Goal: Task Accomplishment & Management: Use online tool/utility

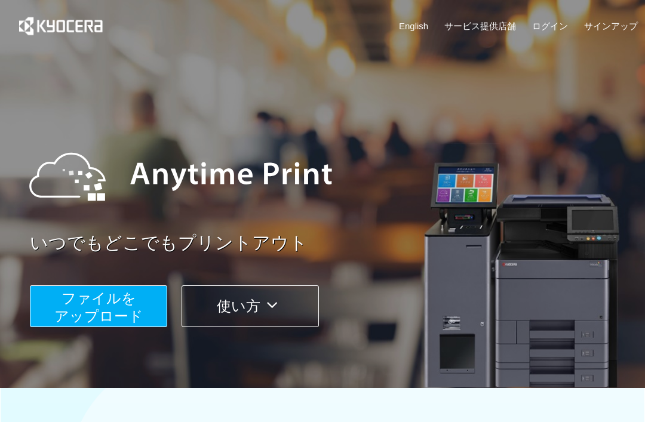
click at [135, 302] on button "ファイルを ​​アップロード" at bounding box center [98, 306] width 137 height 42
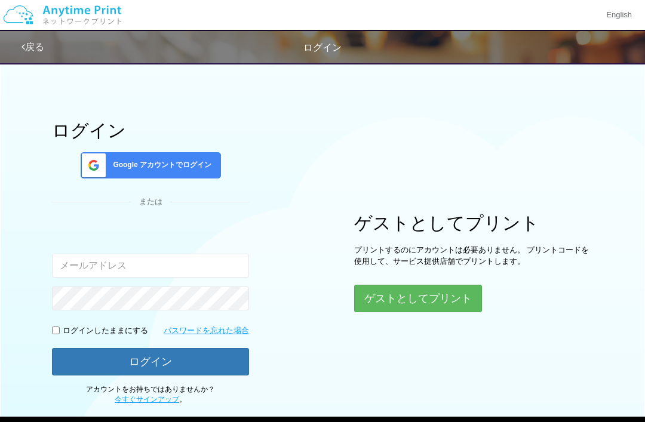
click at [450, 304] on button "ゲストとしてプリント" at bounding box center [418, 298] width 128 height 27
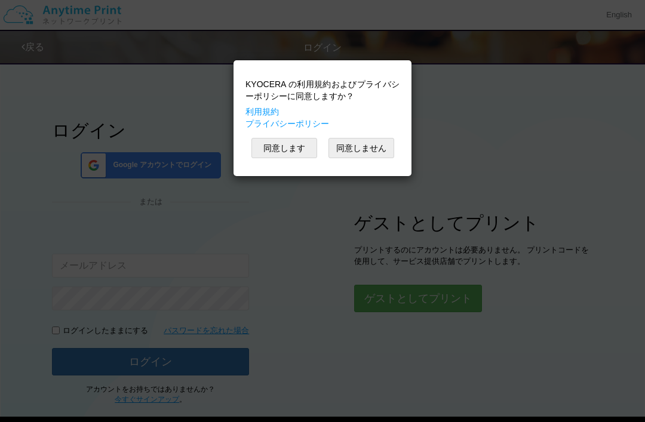
click at [300, 149] on button "同意します" at bounding box center [284, 148] width 66 height 20
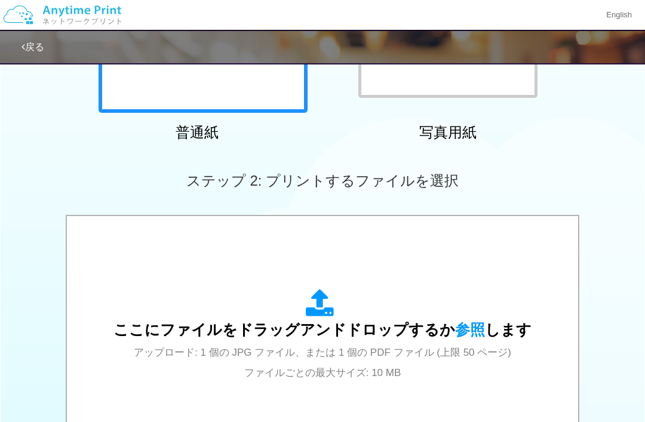
scroll to position [281, 0]
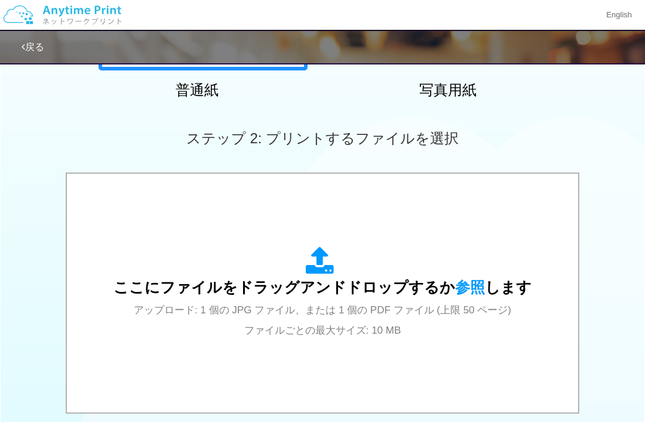
click at [471, 288] on span "参照" at bounding box center [470, 287] width 30 height 17
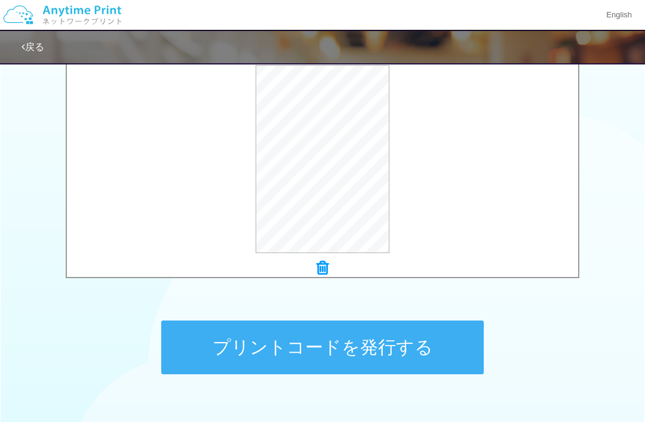
scroll to position [447, 0]
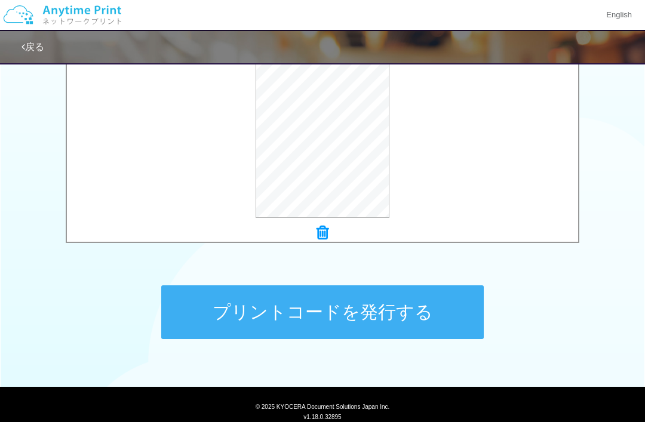
click at [401, 319] on button "プリントコードを発行する" at bounding box center [322, 312] width 322 height 54
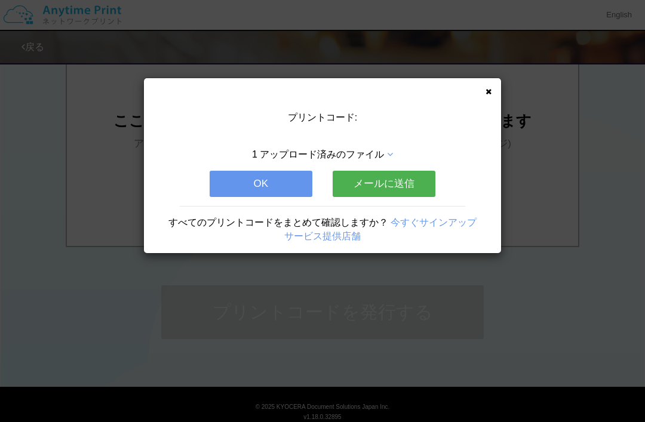
scroll to position [0, 0]
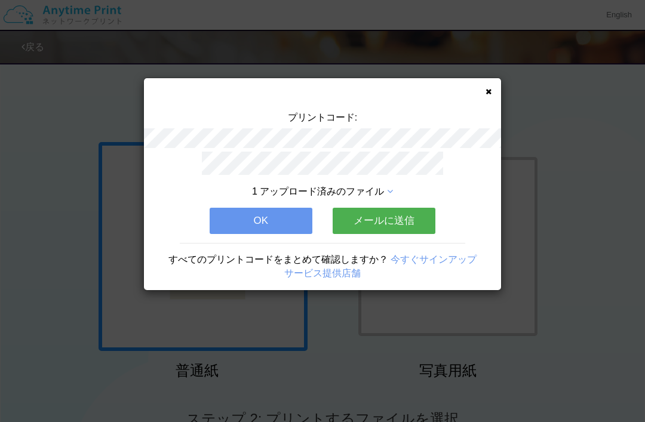
click at [411, 213] on button "メールに送信" at bounding box center [383, 221] width 103 height 26
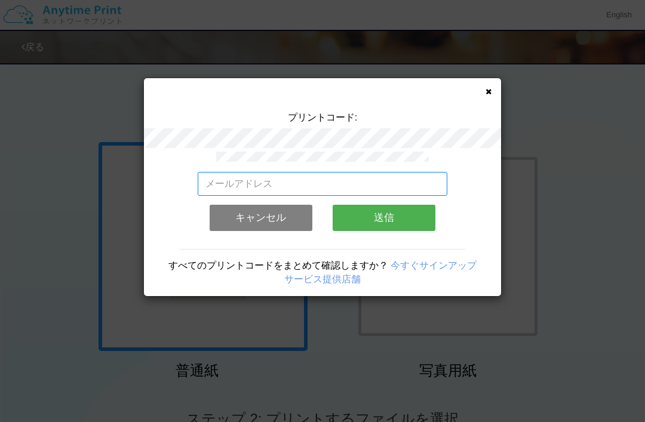
click at [399, 178] on input "email" at bounding box center [323, 184] width 250 height 24
type input "[EMAIL_ADDRESS][DOMAIN_NAME]"
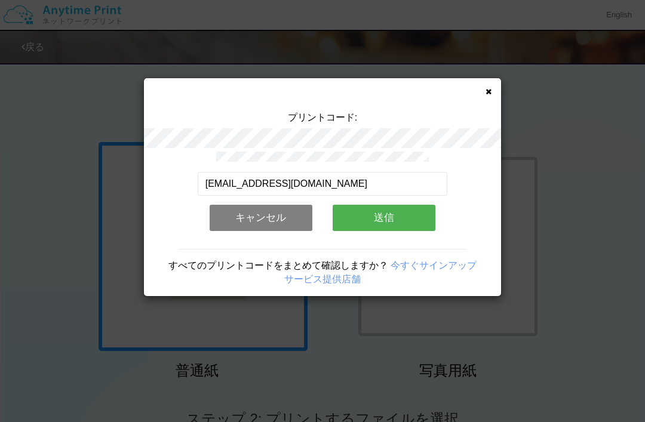
click at [385, 215] on button "送信" at bounding box center [383, 218] width 103 height 26
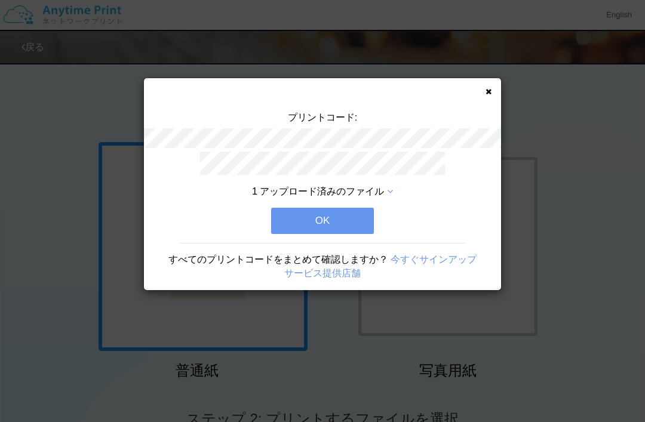
click at [359, 216] on button "OK" at bounding box center [322, 221] width 103 height 26
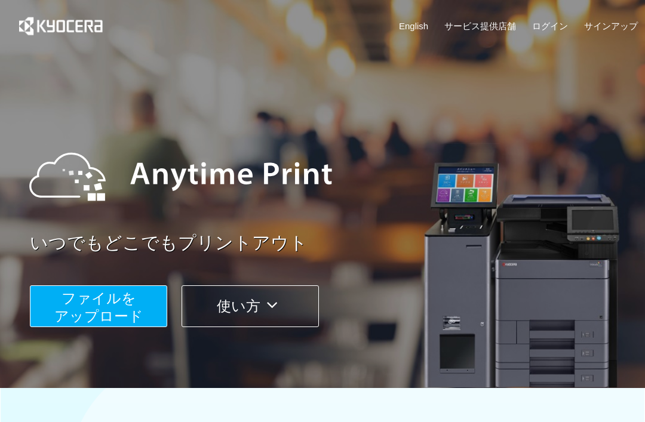
click at [137, 302] on button "ファイルを ​​アップロード" at bounding box center [98, 306] width 137 height 42
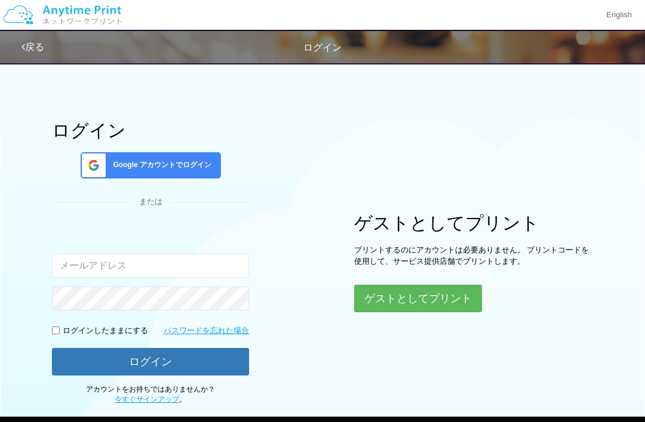
click at [456, 299] on button "ゲストとしてプリント" at bounding box center [418, 298] width 128 height 27
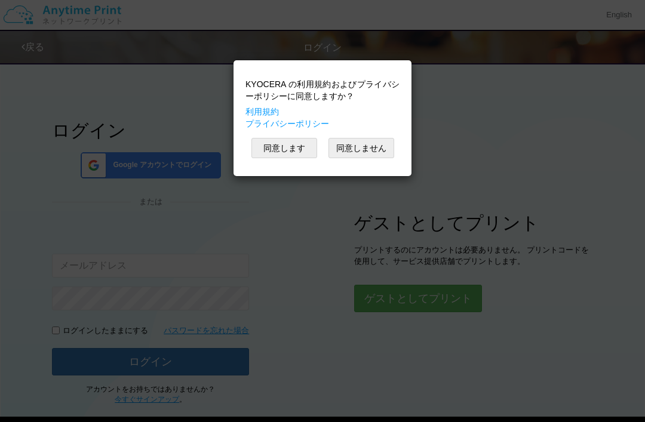
click at [292, 146] on button "同意します" at bounding box center [284, 148] width 66 height 20
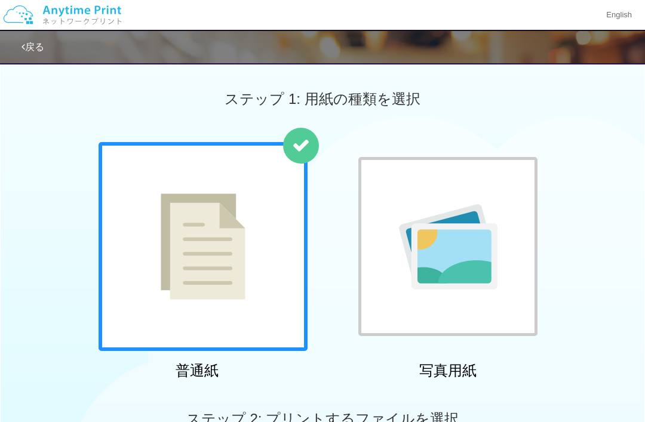
scroll to position [313, 0]
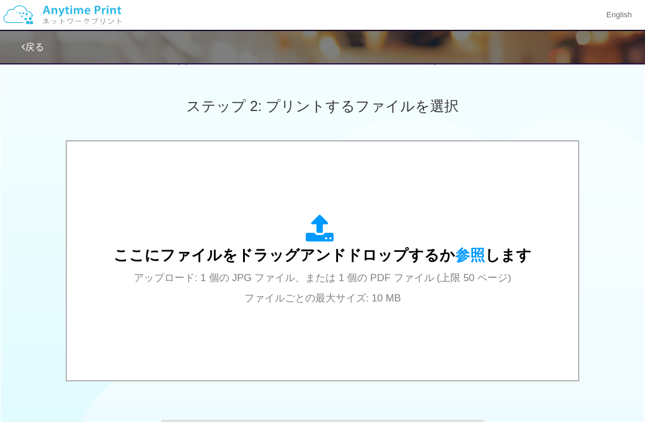
click at [467, 254] on span "参照" at bounding box center [470, 254] width 30 height 17
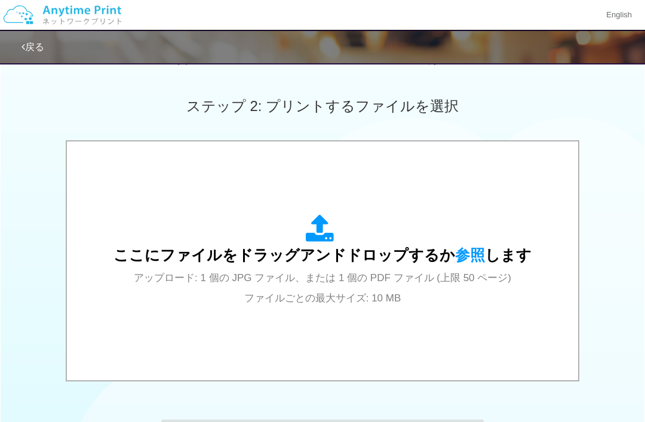
scroll to position [0, 0]
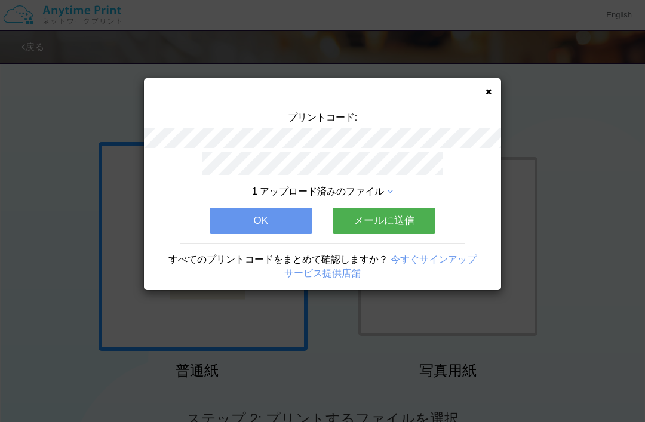
click at [403, 218] on button "メールに送信" at bounding box center [383, 221] width 103 height 26
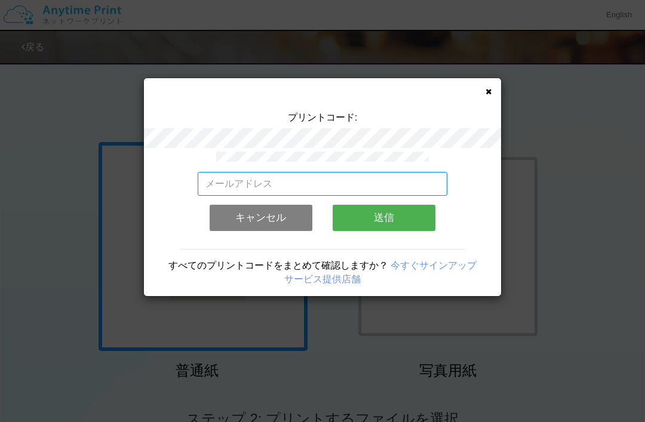
click at [397, 181] on input "email" at bounding box center [323, 184] width 250 height 24
type input "[EMAIL_ADDRESS][DOMAIN_NAME]"
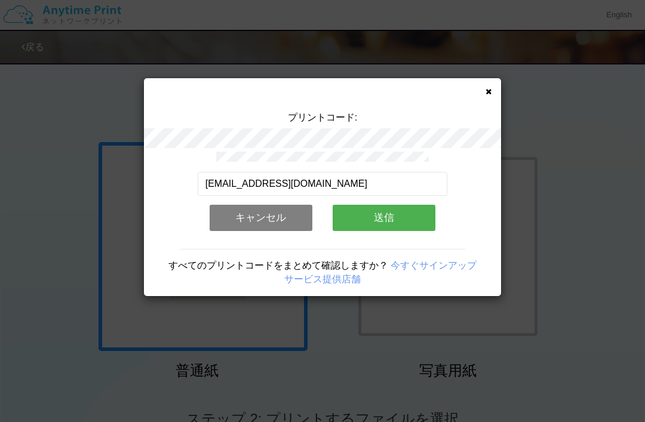
click at [407, 212] on button "送信" at bounding box center [383, 218] width 103 height 26
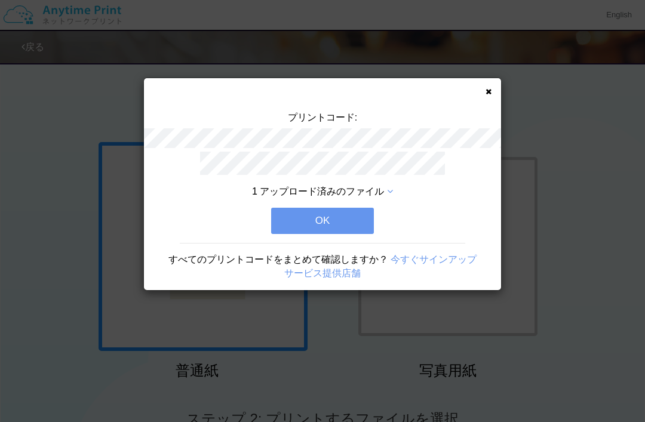
click at [353, 223] on button "OK" at bounding box center [322, 221] width 103 height 26
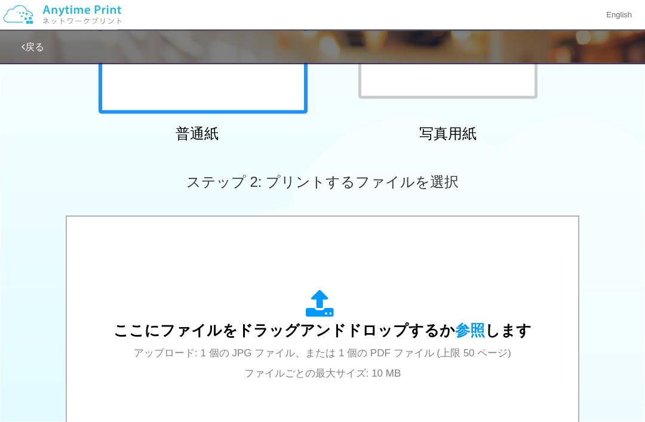
scroll to position [276, 0]
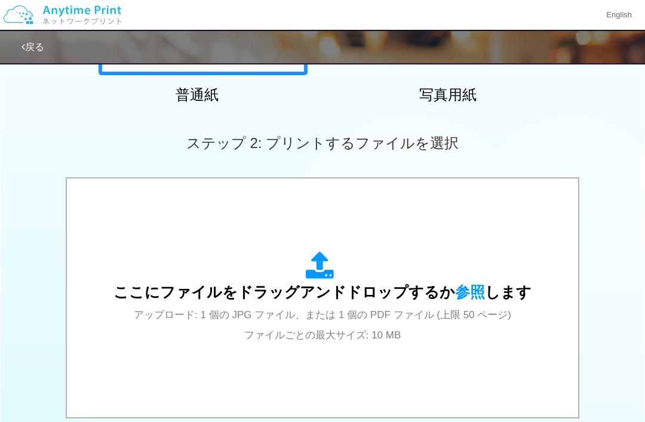
click at [464, 292] on span "参照" at bounding box center [470, 291] width 30 height 17
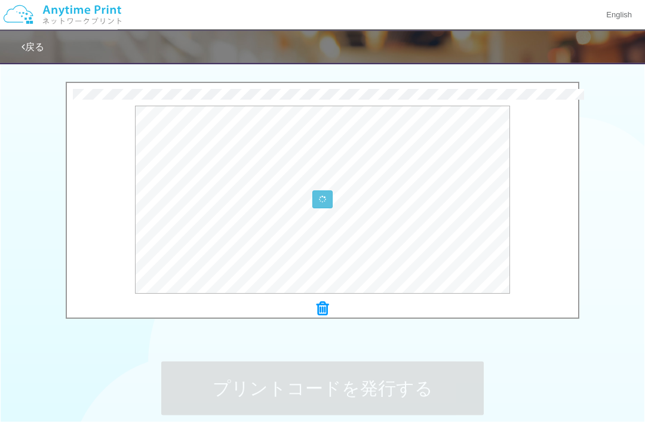
scroll to position [447, 0]
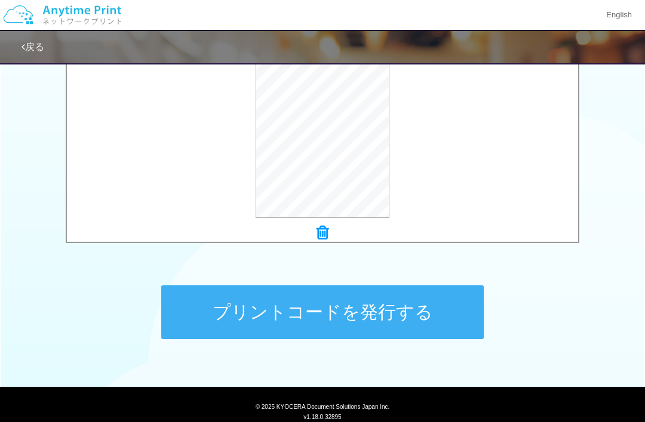
click at [428, 314] on button "プリントコードを発行する" at bounding box center [322, 312] width 322 height 54
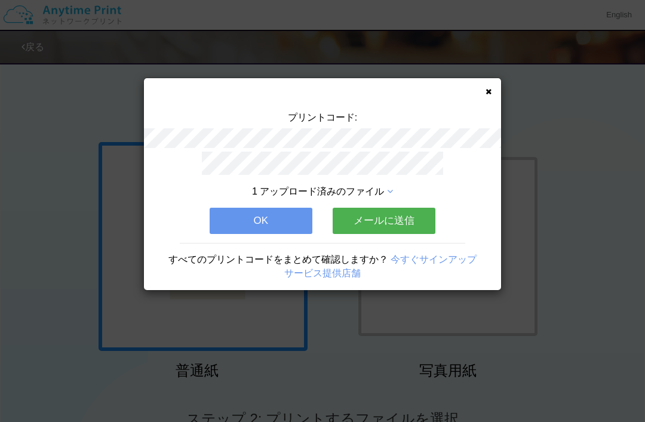
click at [406, 219] on button "メールに送信" at bounding box center [383, 221] width 103 height 26
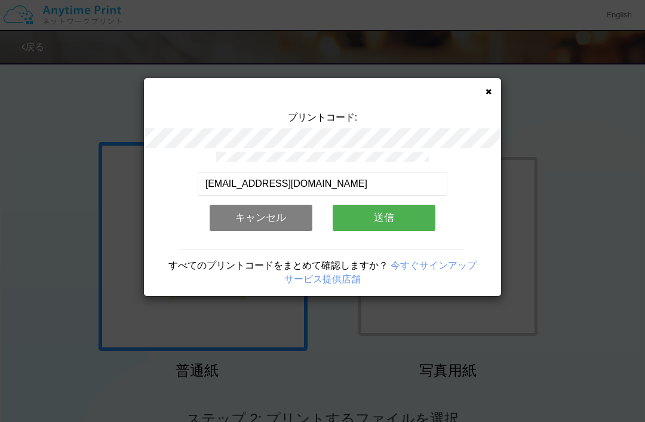
click at [397, 215] on button "送信" at bounding box center [383, 218] width 103 height 26
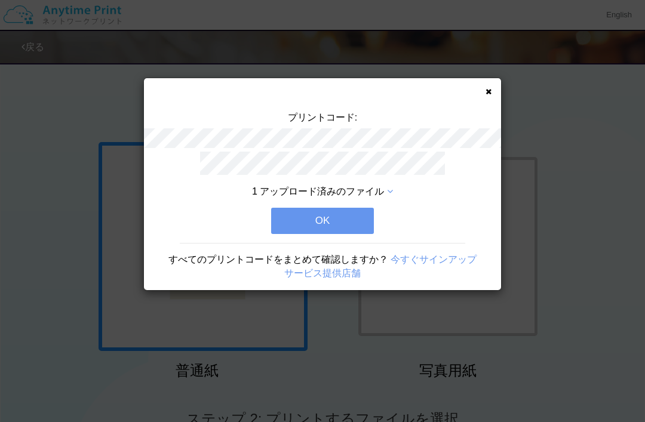
click at [351, 224] on button "OK" at bounding box center [322, 221] width 103 height 26
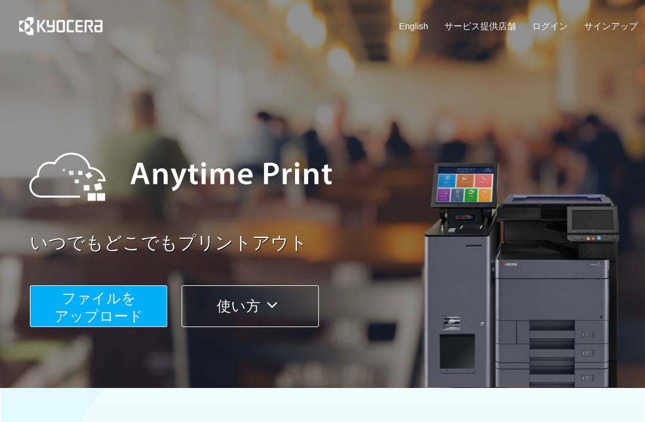
click at [128, 304] on span "ファイルを ​​アップロード" at bounding box center [98, 307] width 89 height 34
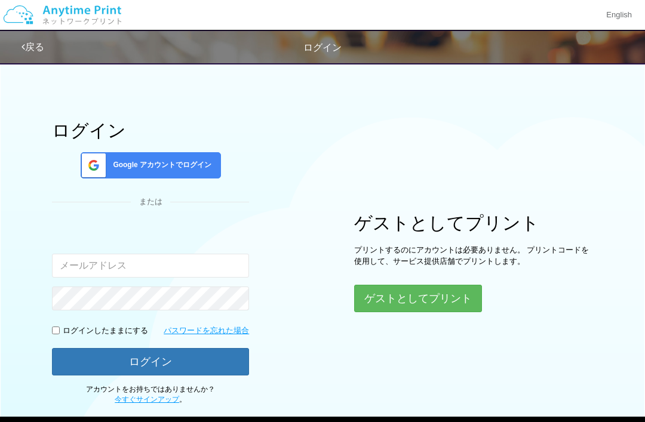
click at [453, 298] on button "ゲストとしてプリント" at bounding box center [418, 298] width 128 height 27
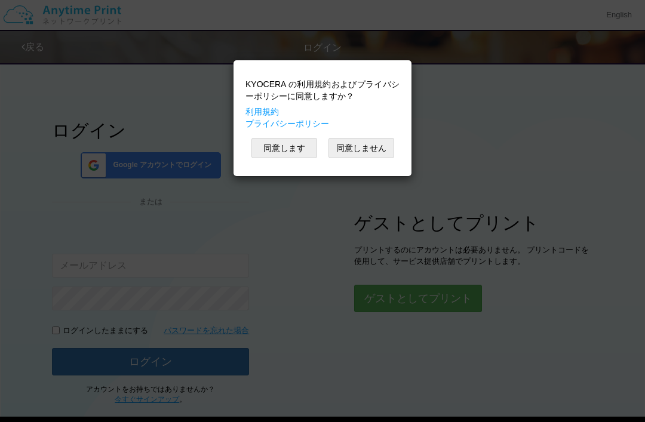
click at [290, 149] on button "同意します" at bounding box center [284, 148] width 66 height 20
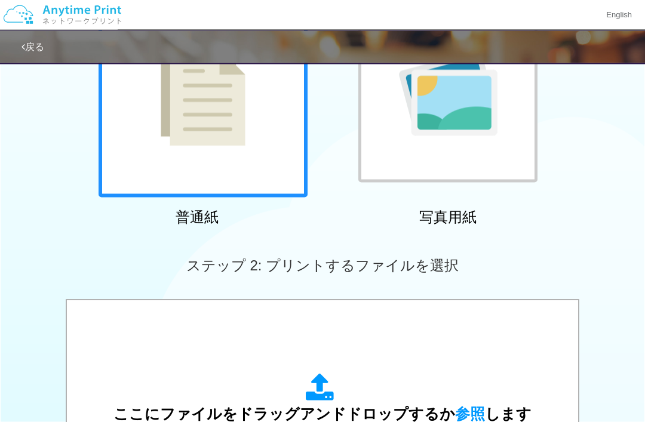
scroll to position [164, 0]
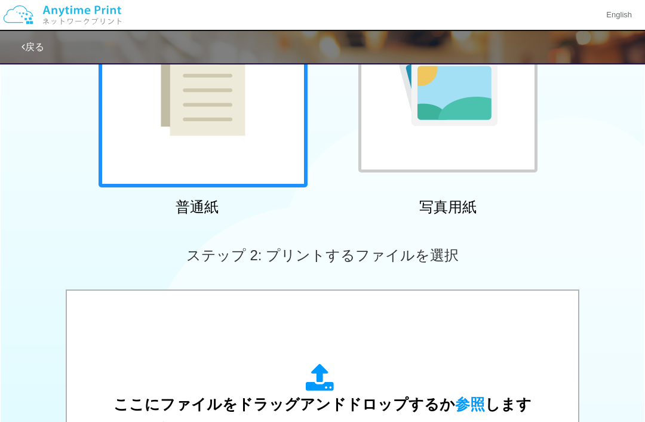
click at [469, 400] on span "参照" at bounding box center [470, 404] width 30 height 17
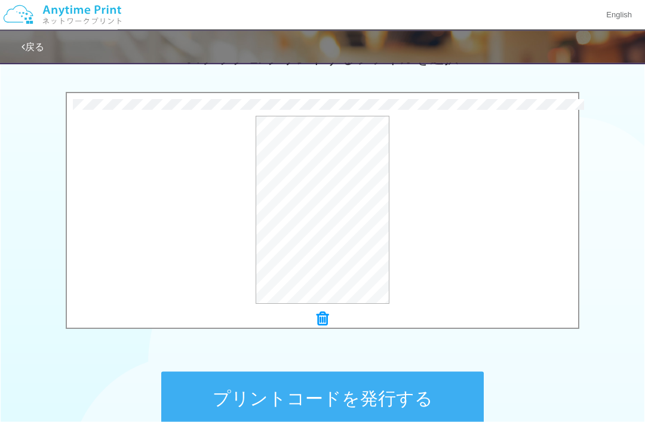
click at [406, 395] on button "プリントコードを発行する" at bounding box center [322, 399] width 322 height 54
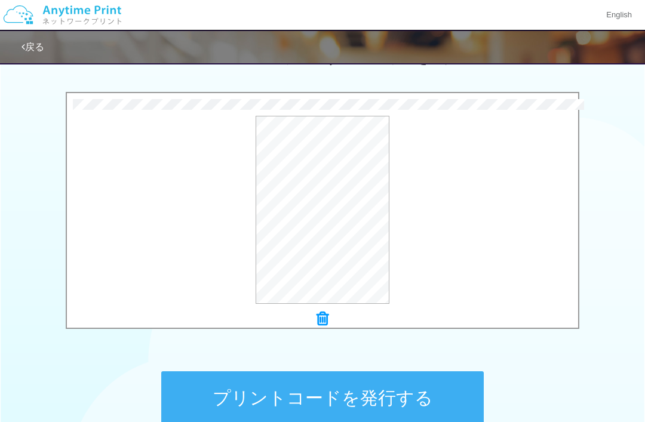
scroll to position [0, 0]
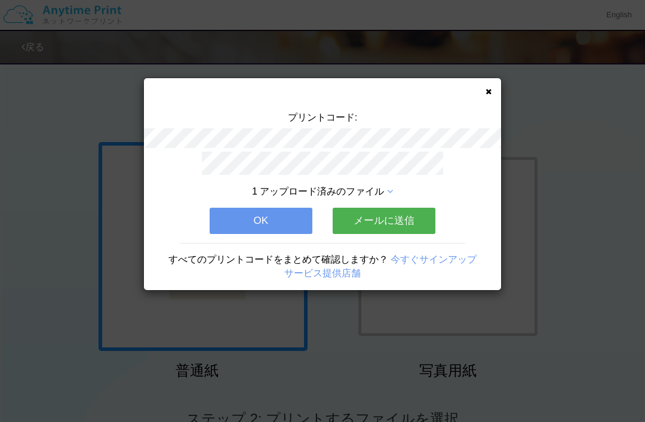
click at [412, 217] on button "メールに送信" at bounding box center [383, 221] width 103 height 26
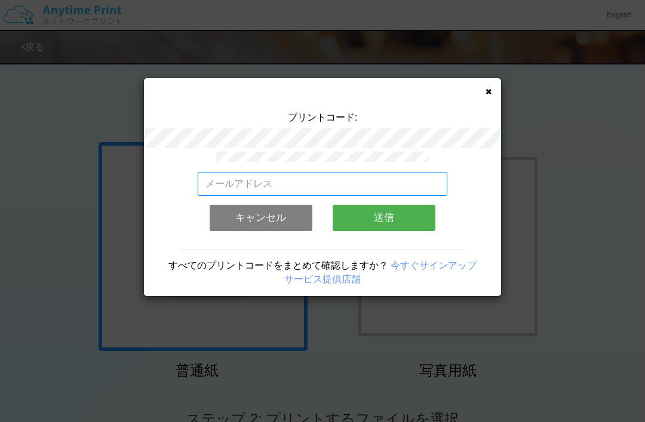
click at [414, 178] on input "email" at bounding box center [323, 184] width 250 height 24
type input "[EMAIL_ADDRESS][DOMAIN_NAME]"
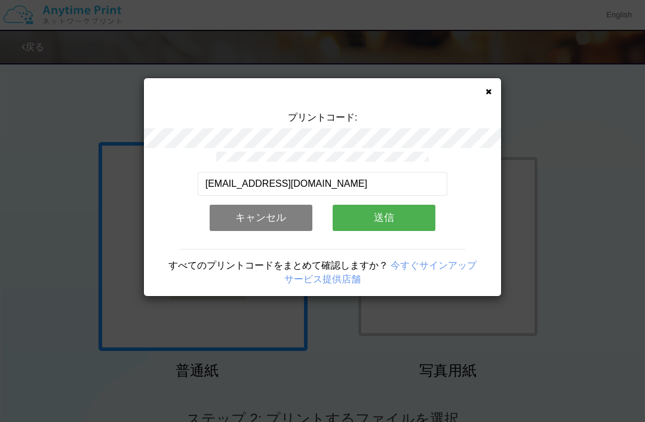
click at [402, 216] on button "送信" at bounding box center [383, 218] width 103 height 26
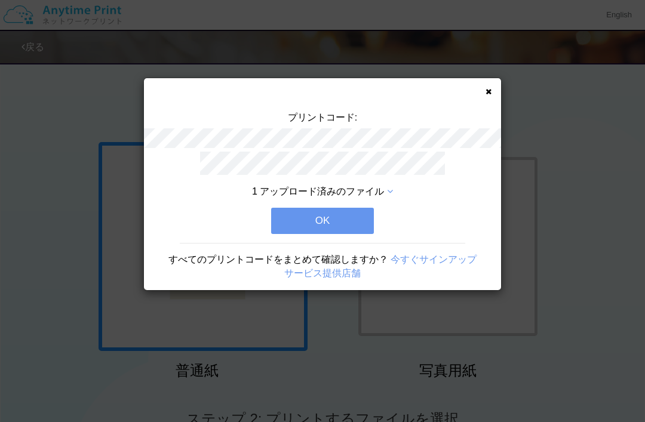
click at [352, 210] on button "OK" at bounding box center [322, 221] width 103 height 26
